Goal: Share content

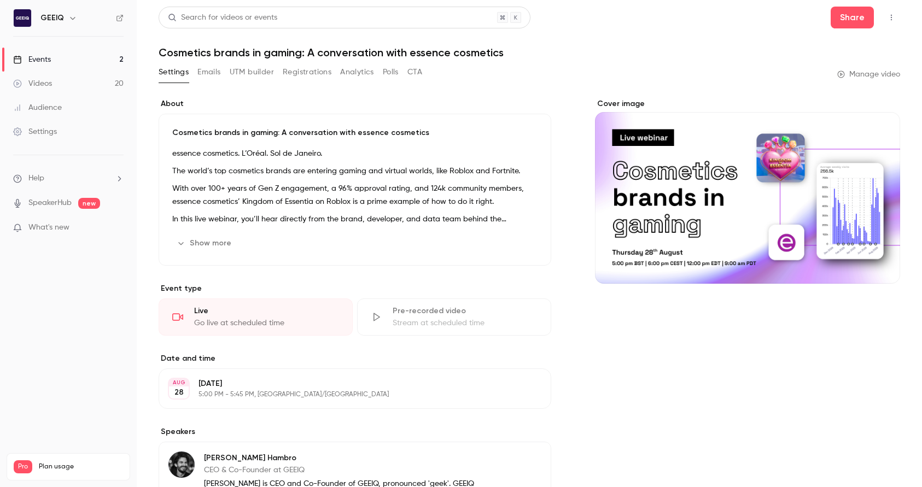
click at [67, 86] on link "Videos 20" at bounding box center [68, 84] width 137 height 24
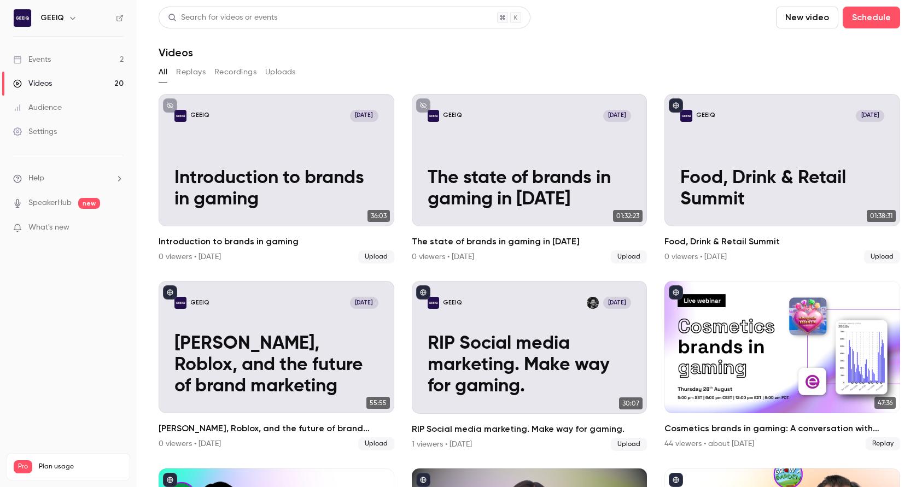
click at [89, 57] on link "Events 2" at bounding box center [68, 60] width 137 height 24
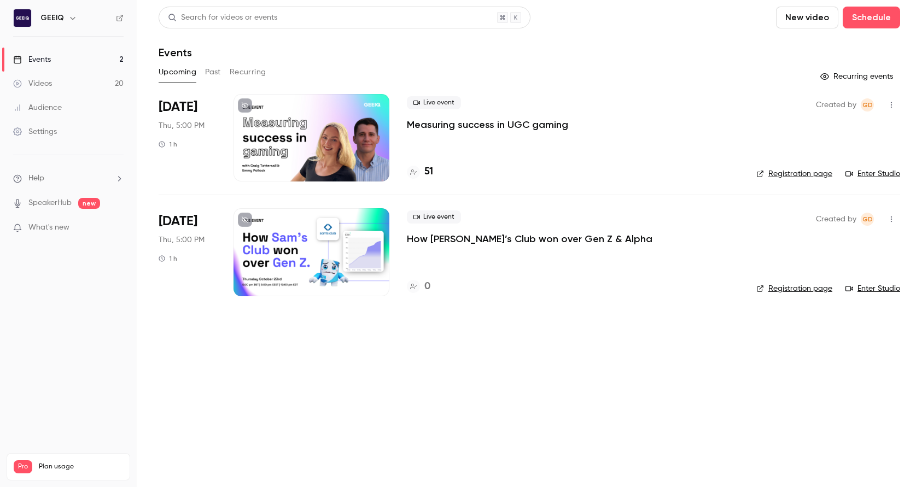
click at [498, 126] on p "Measuring success in UGC gaming" at bounding box center [487, 124] width 161 height 13
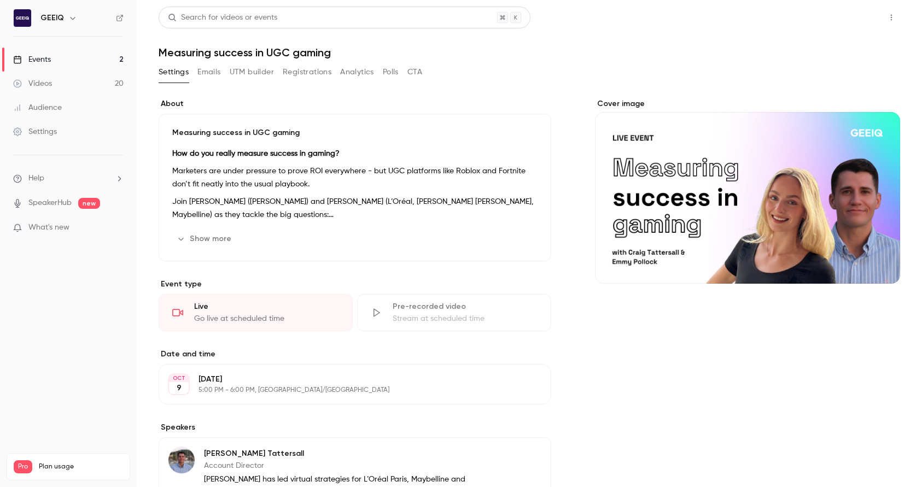
click at [843, 13] on button "Share" at bounding box center [852, 18] width 43 height 22
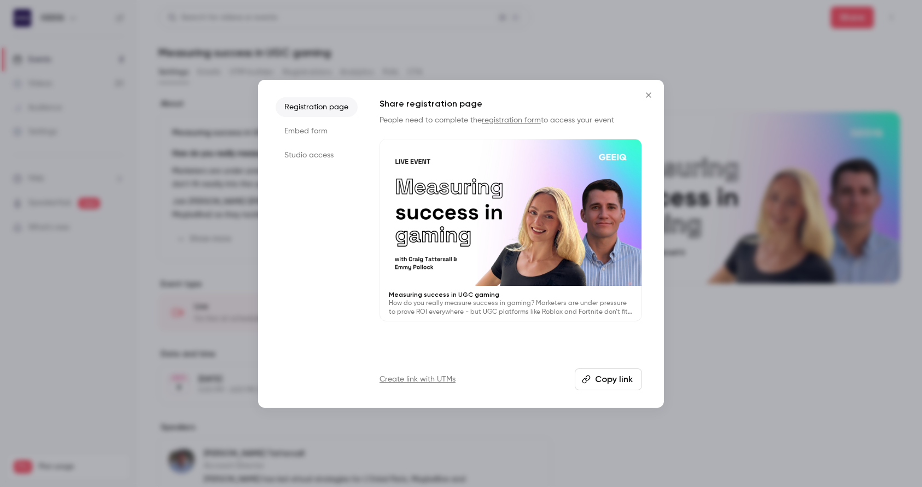
click at [588, 384] on button "Copy link" at bounding box center [608, 380] width 67 height 22
click at [655, 91] on button "Close" at bounding box center [649, 95] width 22 height 22
